Goal: Transaction & Acquisition: Purchase product/service

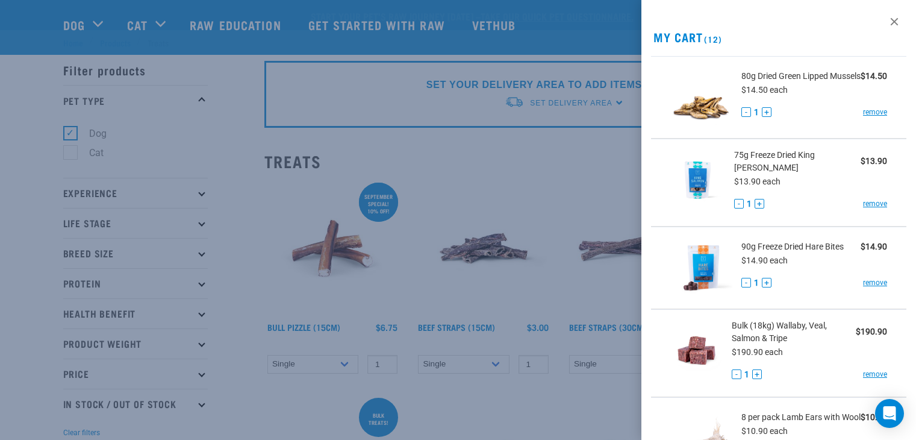
select select "337205"
select select "248515"
select select
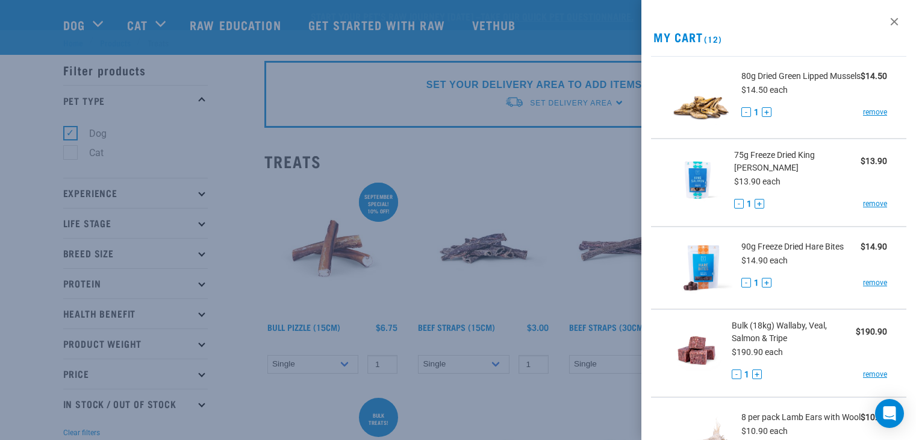
select select
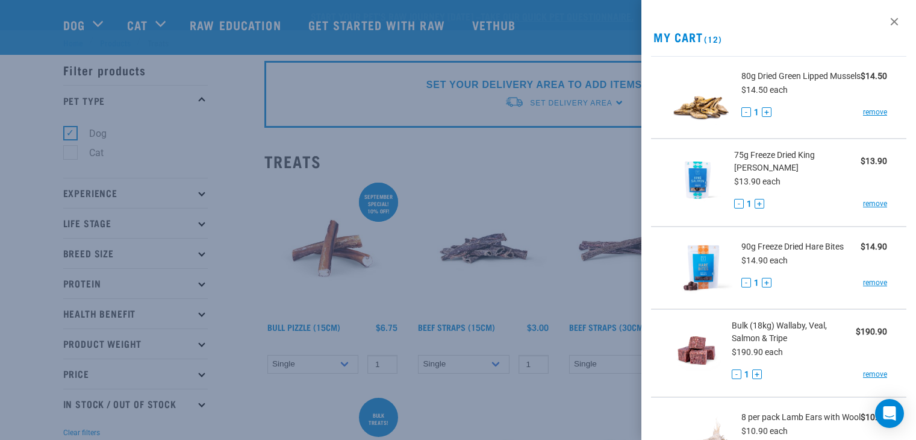
select select
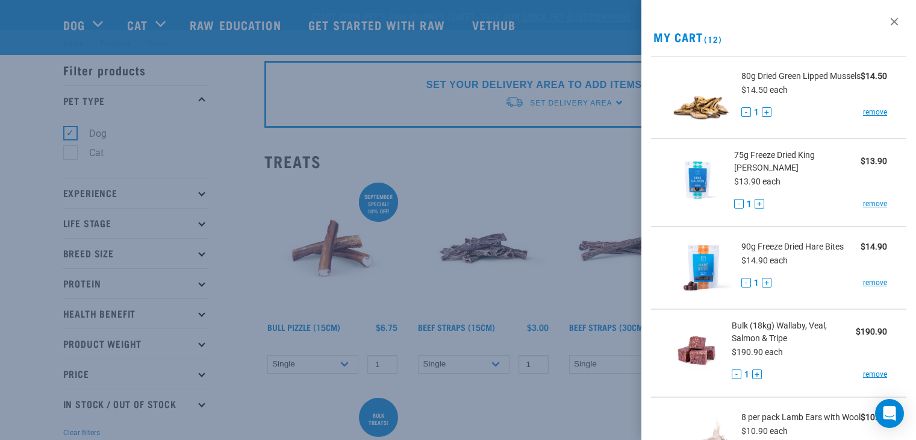
select select
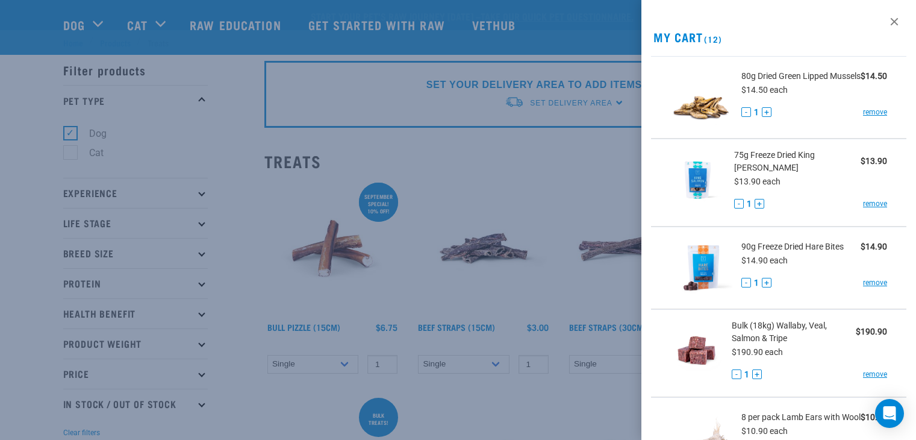
select select
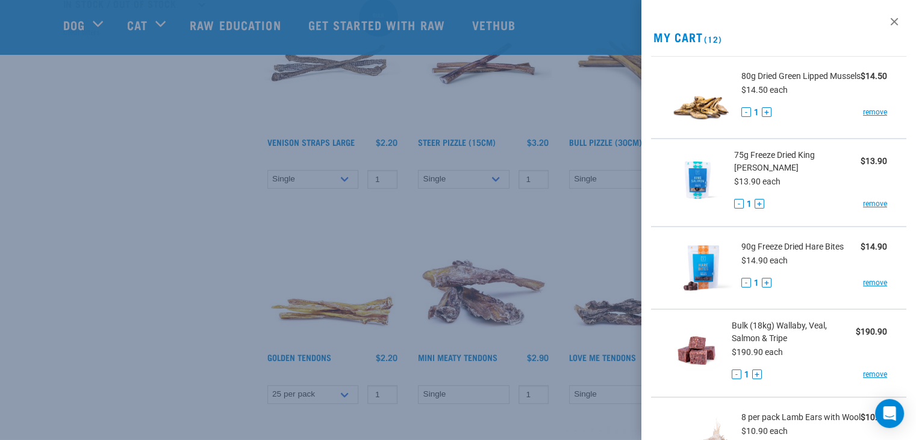
click at [599, 218] on div at bounding box center [458, 220] width 916 height 440
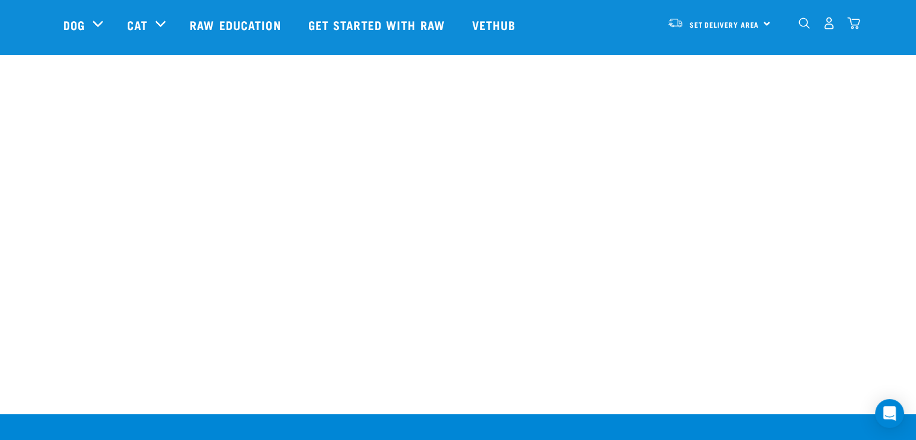
click at [901, 78] on div "Our Products Raw Education Your Stories FAQs Get started with Raw Our Stores De…" at bounding box center [458, 384] width 916 height 649
